Goal: Information Seeking & Learning: Learn about a topic

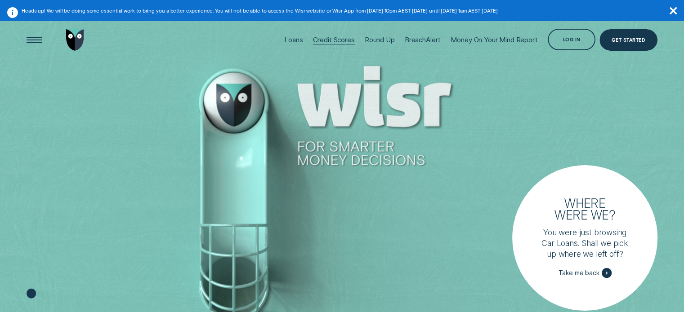
click at [343, 40] on div "Credit Scores" at bounding box center [334, 40] width 42 height 9
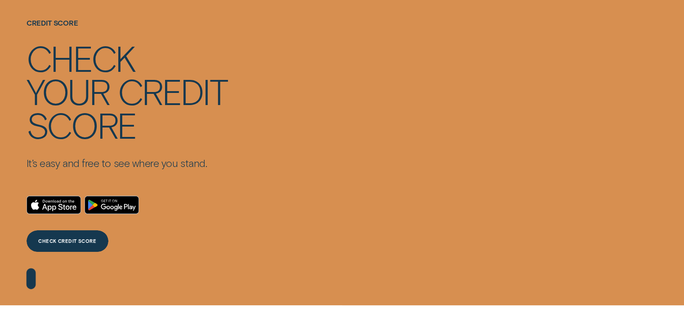
scroll to position [150, 0]
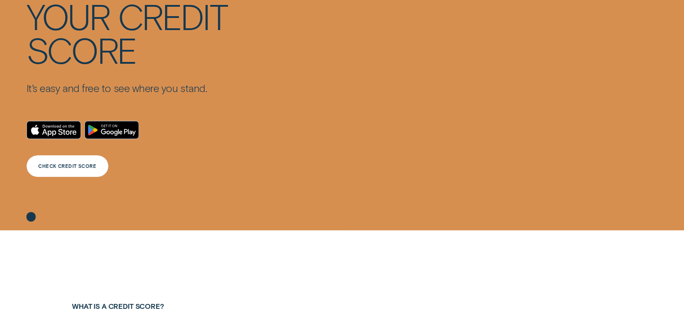
click at [67, 167] on div "CHECK CREDIT SCORE" at bounding box center [67, 166] width 58 height 4
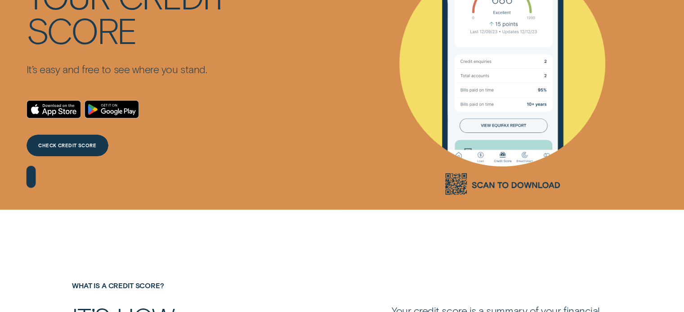
scroll to position [150, 0]
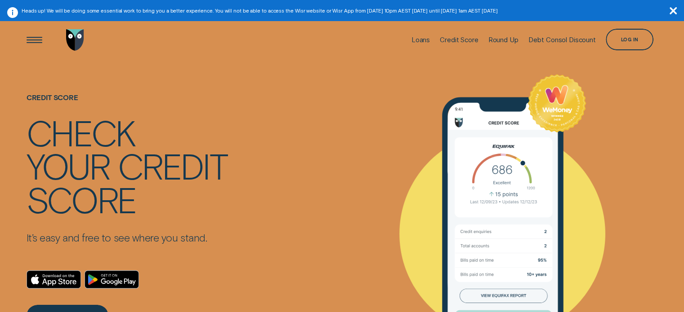
click at [673, 9] on icon "button" at bounding box center [672, 10] width 7 height 7
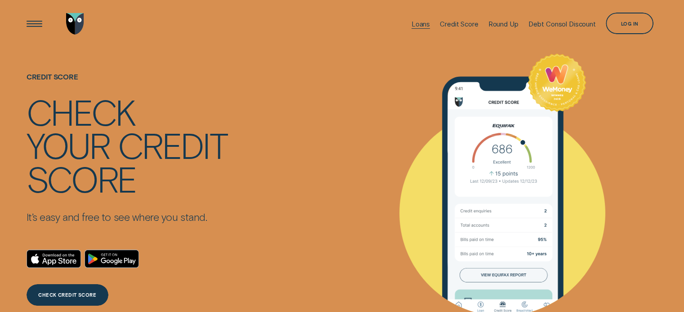
click at [413, 22] on div "Loans" at bounding box center [420, 24] width 18 height 9
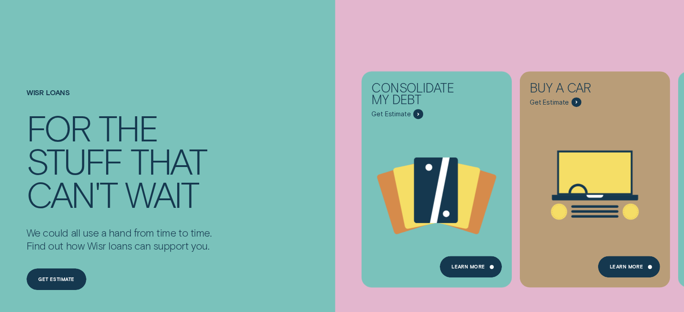
scroll to position [150, 0]
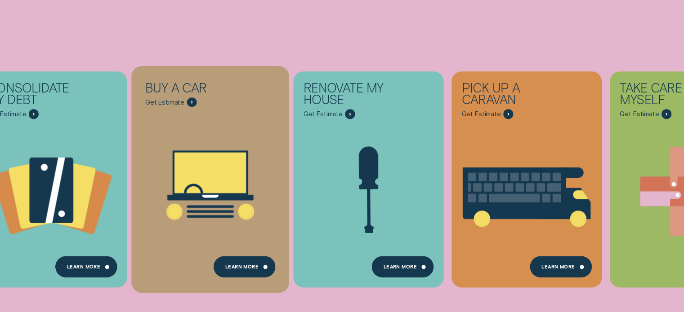
click at [193, 107] on div "Buy a car - Learn more" at bounding box center [191, 102] width 9 height 9
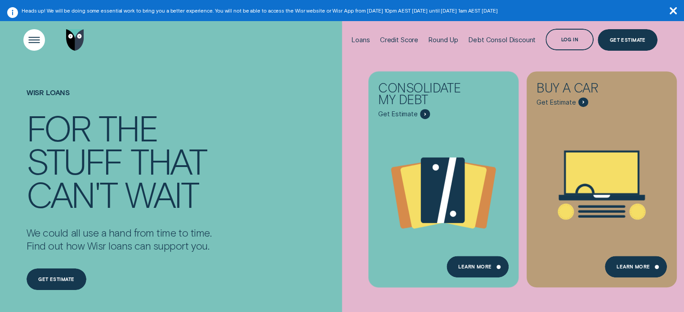
click at [28, 36] on div "Open Menu" at bounding box center [34, 40] width 31 height 31
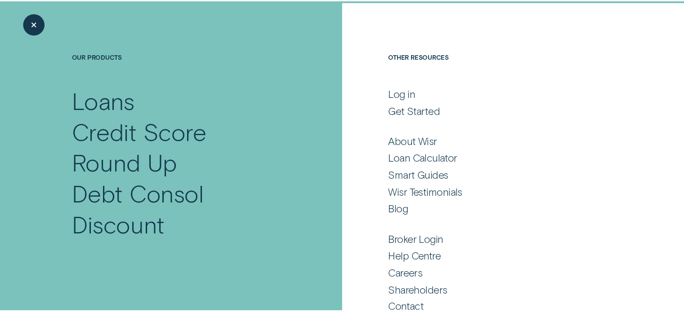
scroll to position [62, 0]
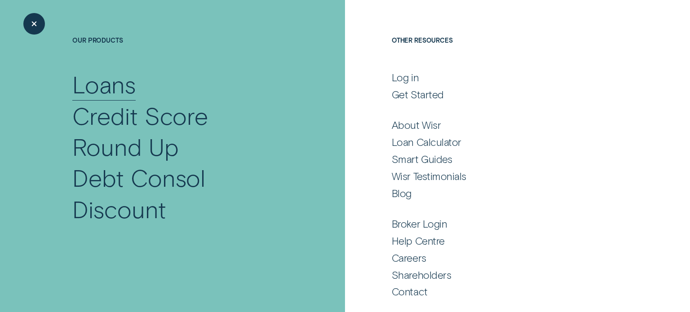
click at [116, 88] on div "Loans" at bounding box center [103, 84] width 63 height 31
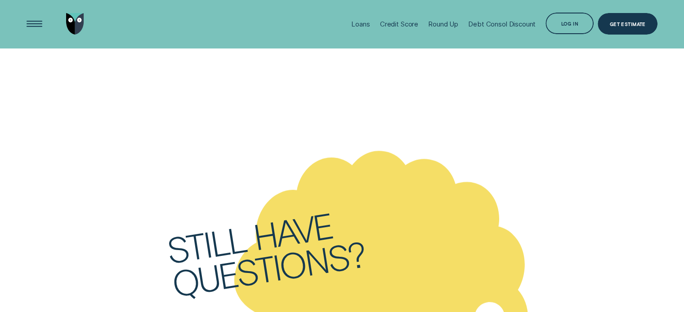
scroll to position [2397, 0]
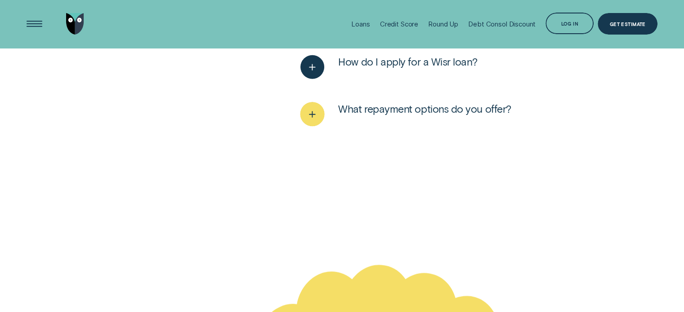
click at [320, 114] on div "See more" at bounding box center [312, 114] width 24 height 24
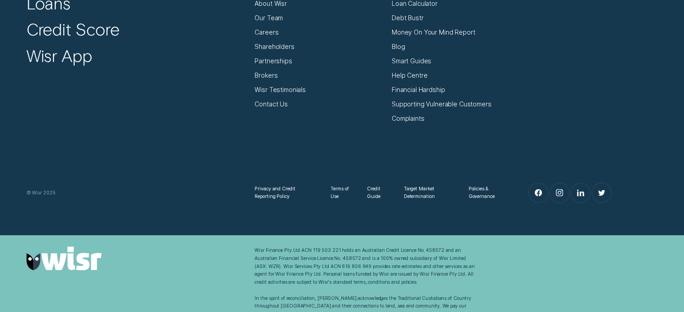
scroll to position [3746, 0]
